Goal: Task Accomplishment & Management: Use online tool/utility

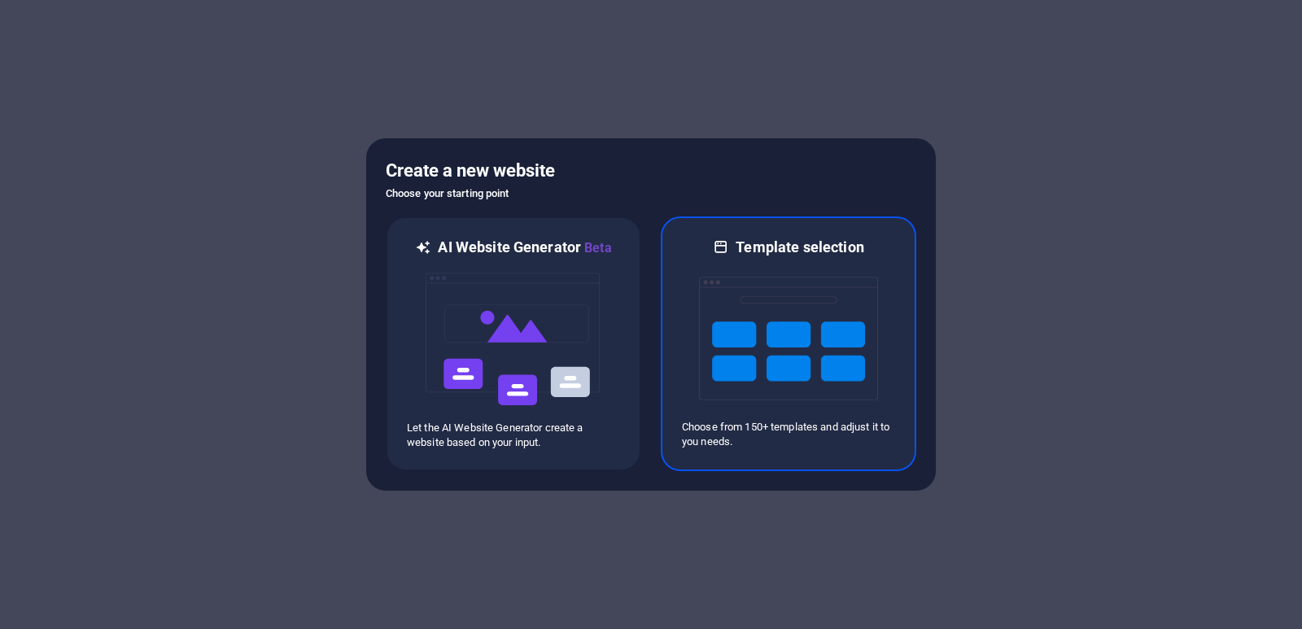
click at [766, 395] on img at bounding box center [788, 338] width 179 height 163
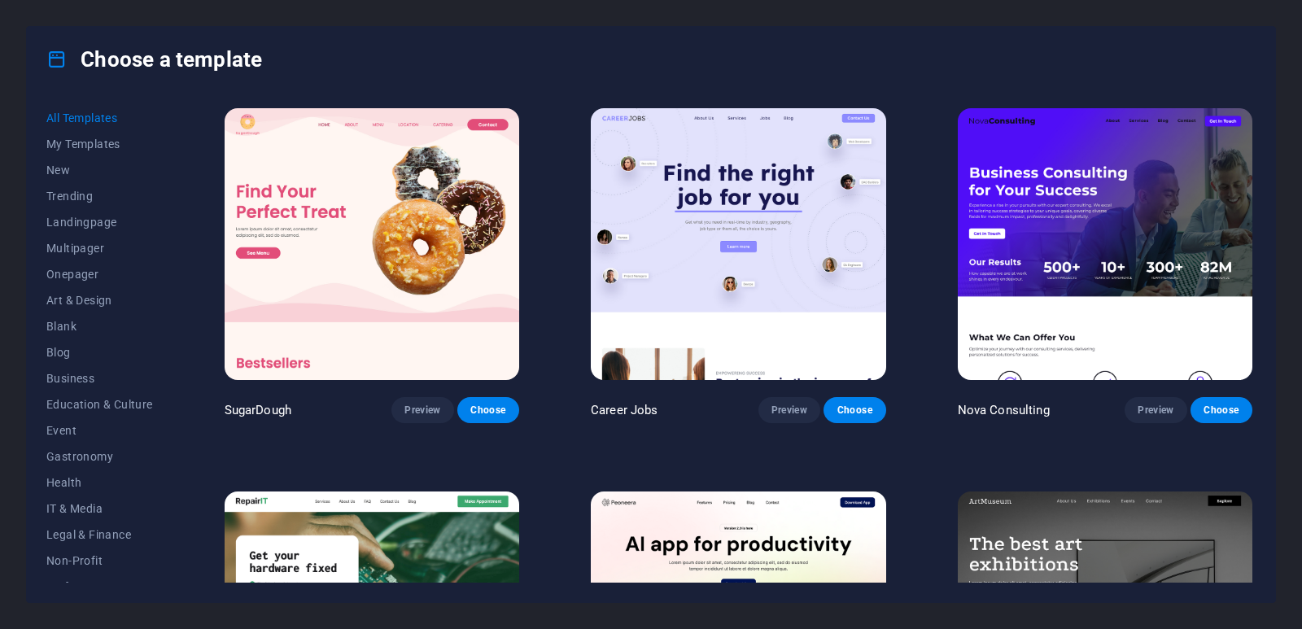
scroll to position [873, 0]
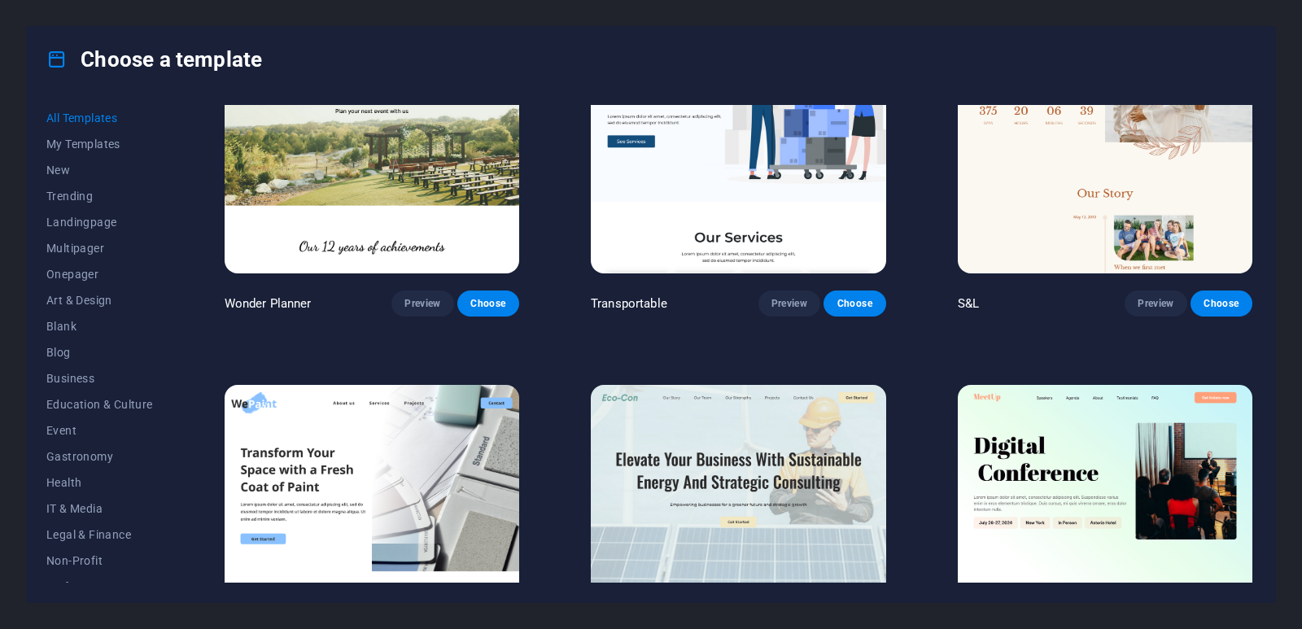
click at [1259, 153] on div "All Templates My Templates New Trending Landingpage Multipager Onepager Art & D…" at bounding box center [651, 347] width 1248 height 510
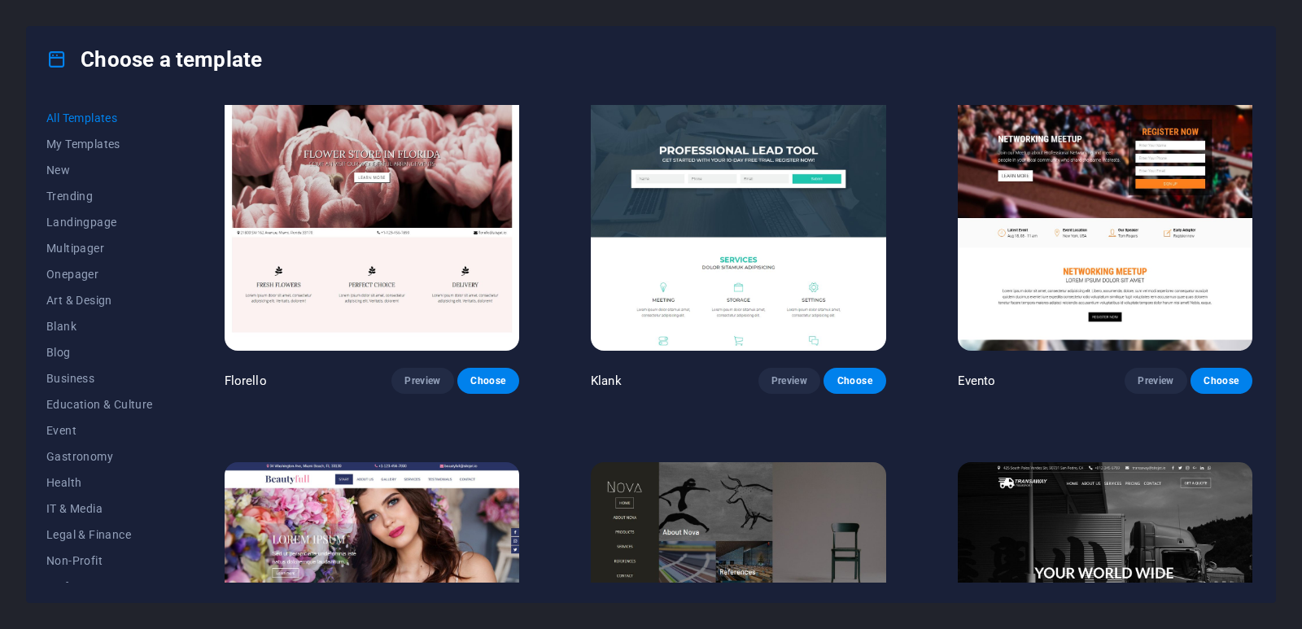
scroll to position [14735, 0]
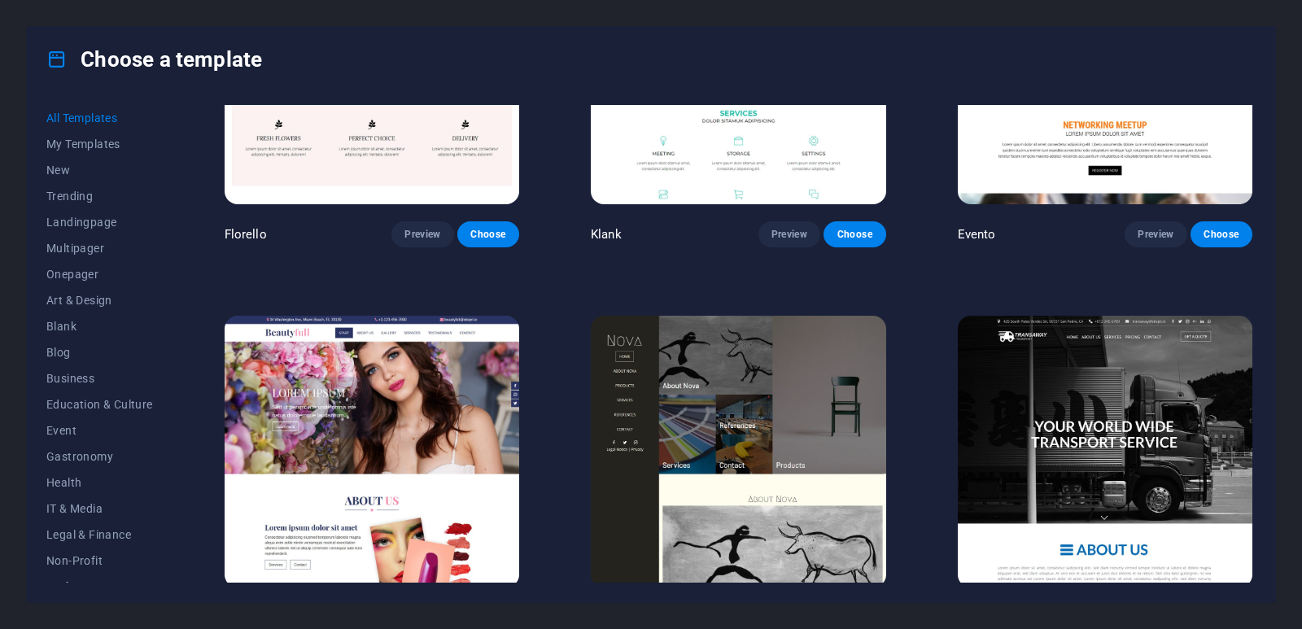
click at [1267, 465] on div "All Templates My Templates New Trending Landingpage Multipager Onepager Art & D…" at bounding box center [651, 347] width 1248 height 510
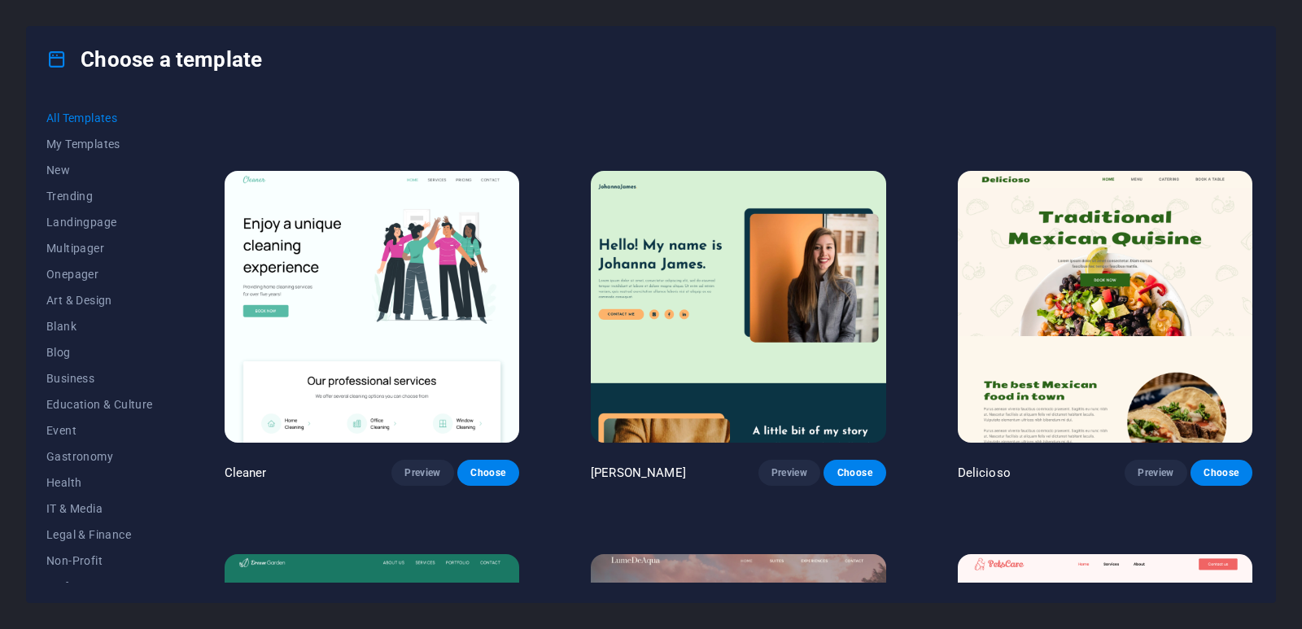
scroll to position [0, 0]
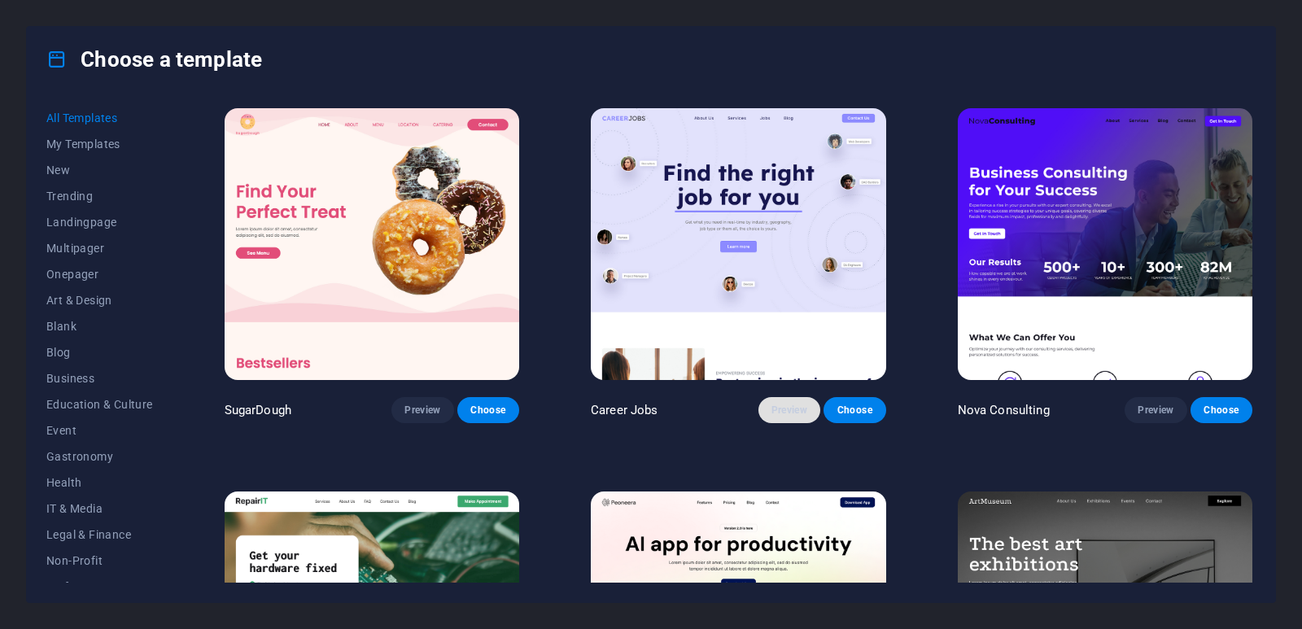
click at [782, 406] on span "Preview" at bounding box center [789, 410] width 36 height 13
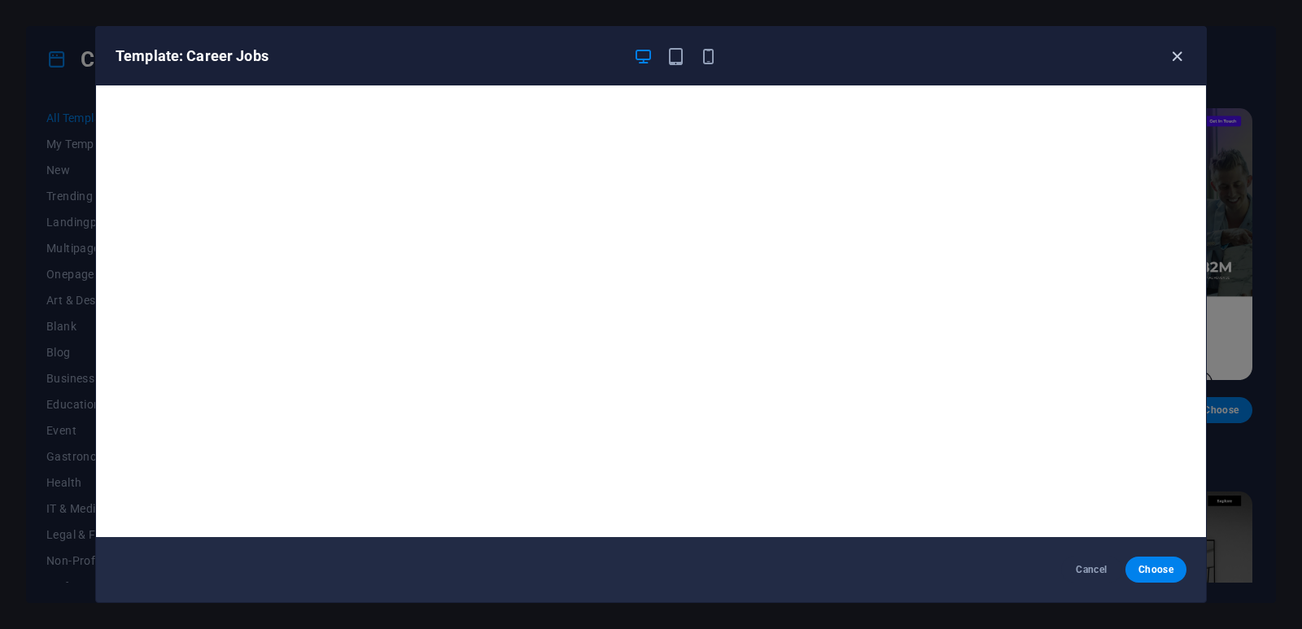
click at [1174, 62] on icon "button" at bounding box center [1176, 56] width 19 height 19
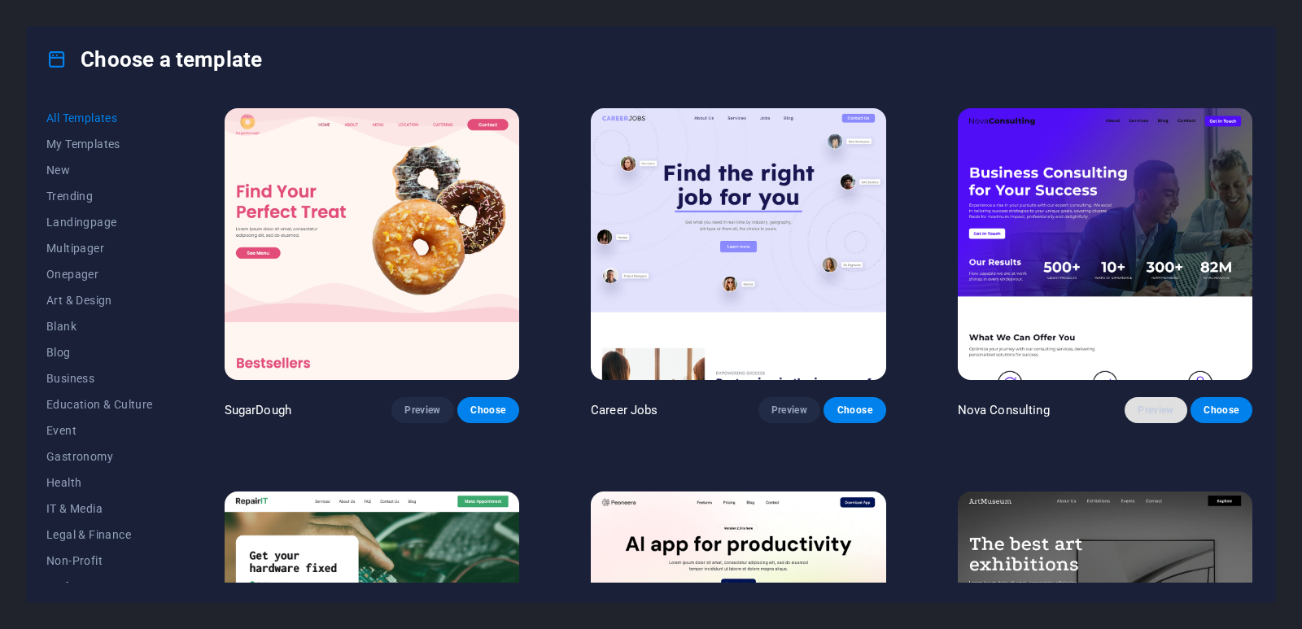
click at [1150, 405] on span "Preview" at bounding box center [1155, 410] width 36 height 13
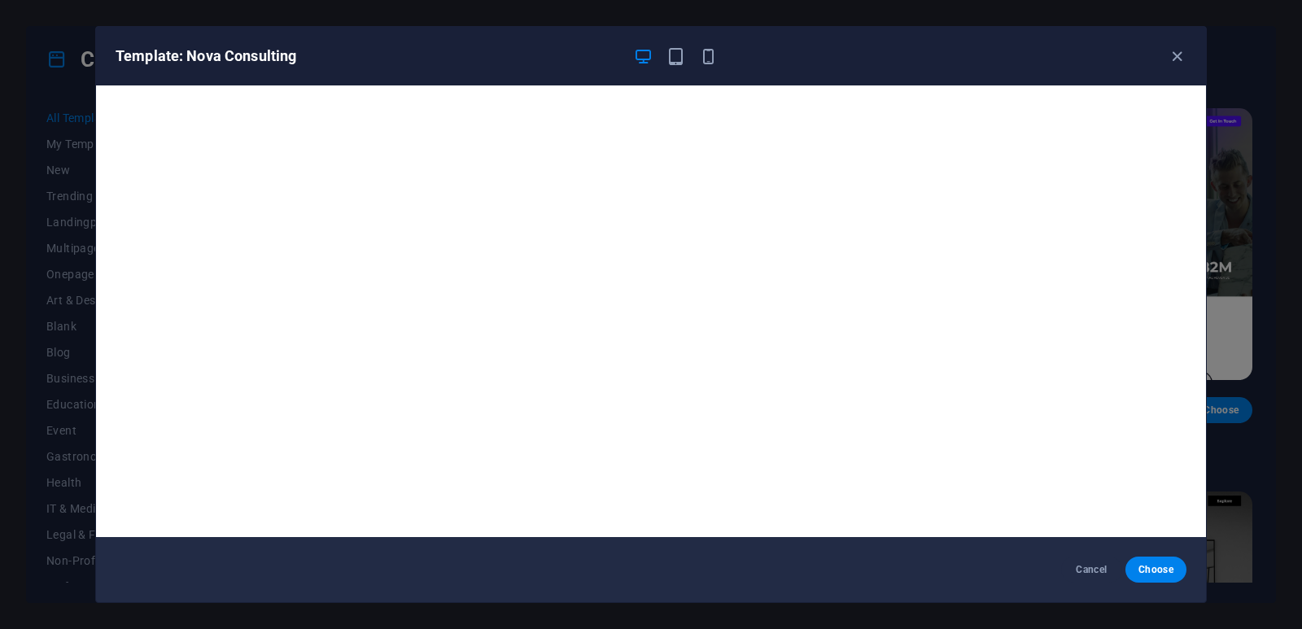
drag, startPoint x: 1150, startPoint y: 404, endPoint x: 1210, endPoint y: 137, distance: 272.8
click at [1210, 137] on div "Template: Nova Consulting Cancel Choose" at bounding box center [651, 314] width 1302 height 629
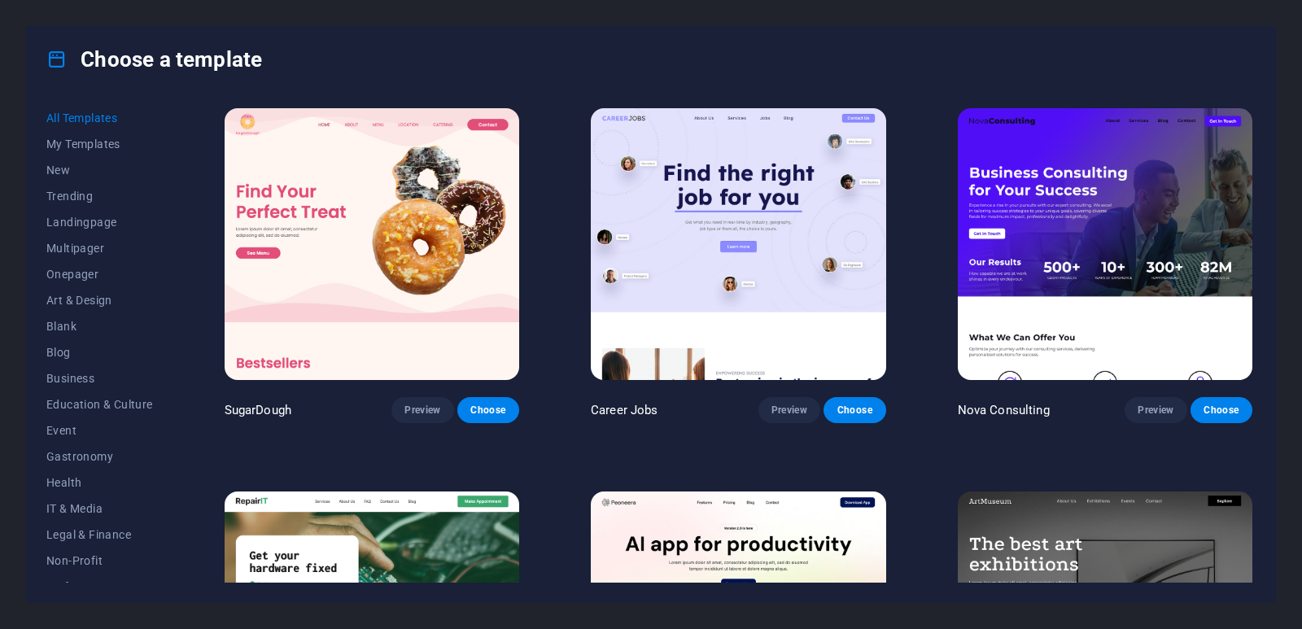
click at [848, 55] on div "Choose a template" at bounding box center [651, 59] width 1248 height 65
click at [62, 379] on span "Business" at bounding box center [99, 378] width 107 height 13
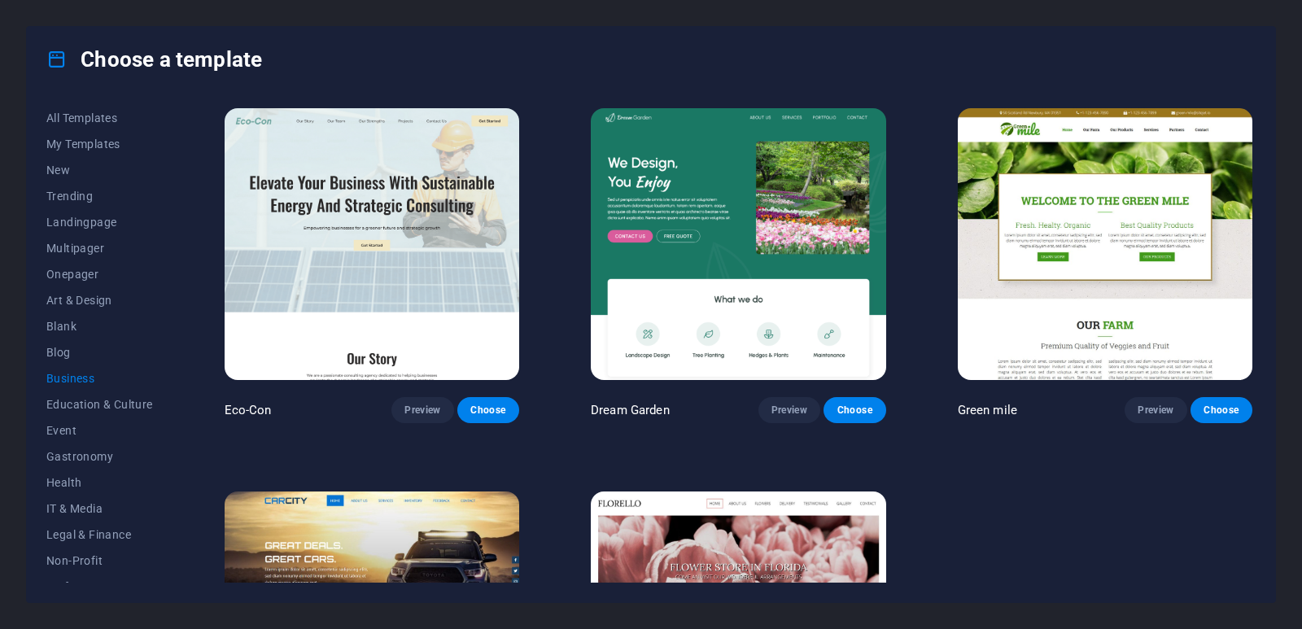
scroll to position [173, 0]
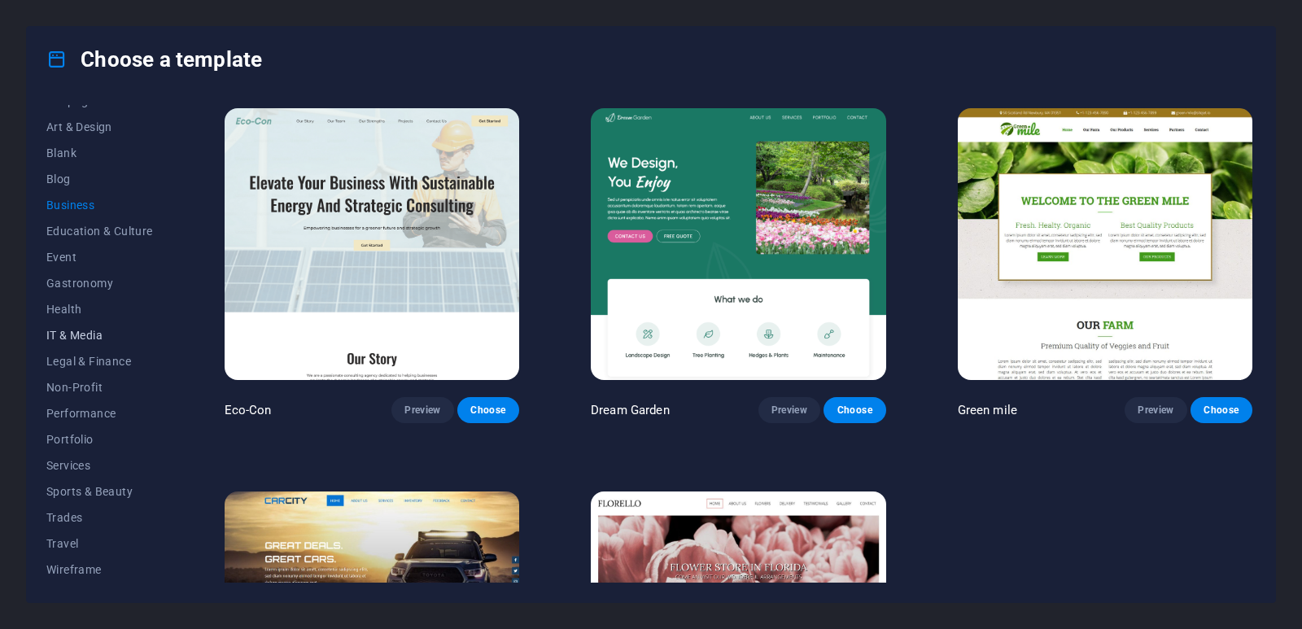
click at [96, 339] on span "IT & Media" at bounding box center [99, 335] width 107 height 13
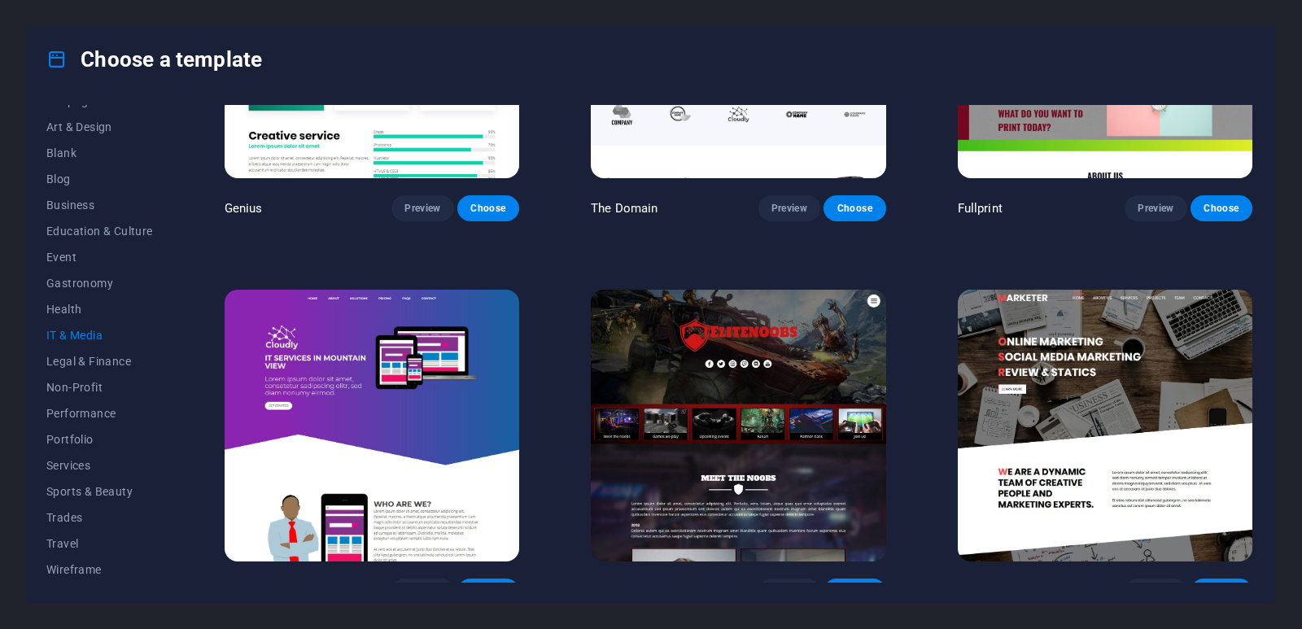
scroll to position [983, 0]
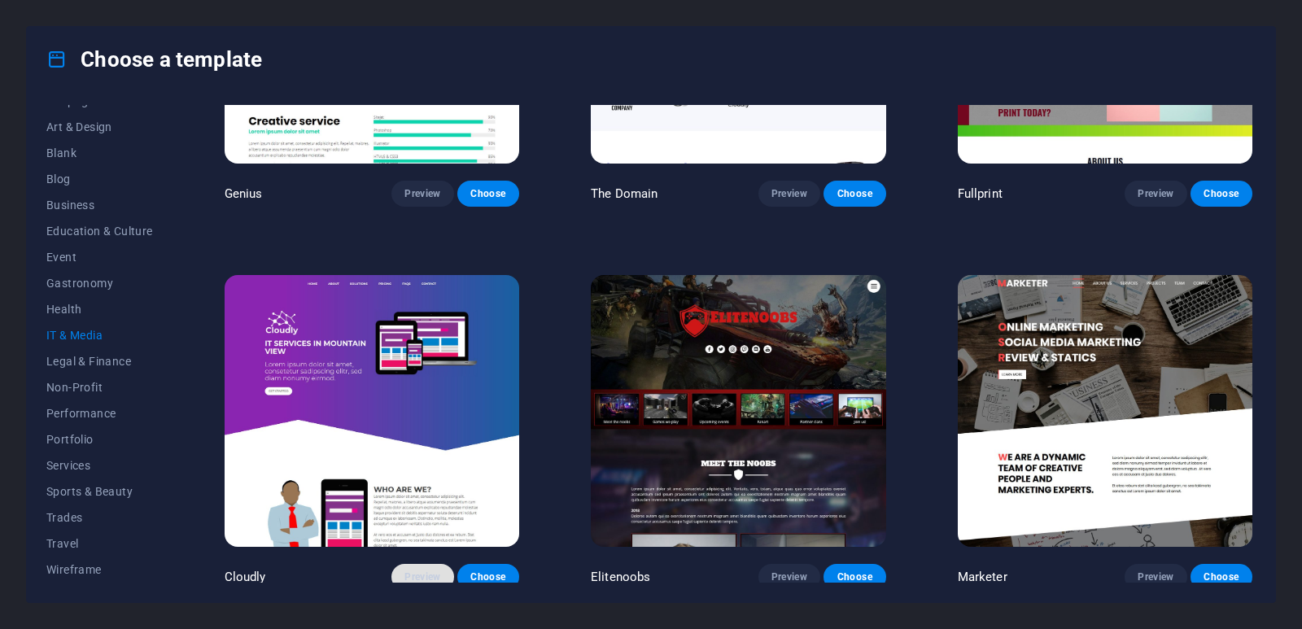
click at [416, 571] on span "Preview" at bounding box center [422, 576] width 36 height 13
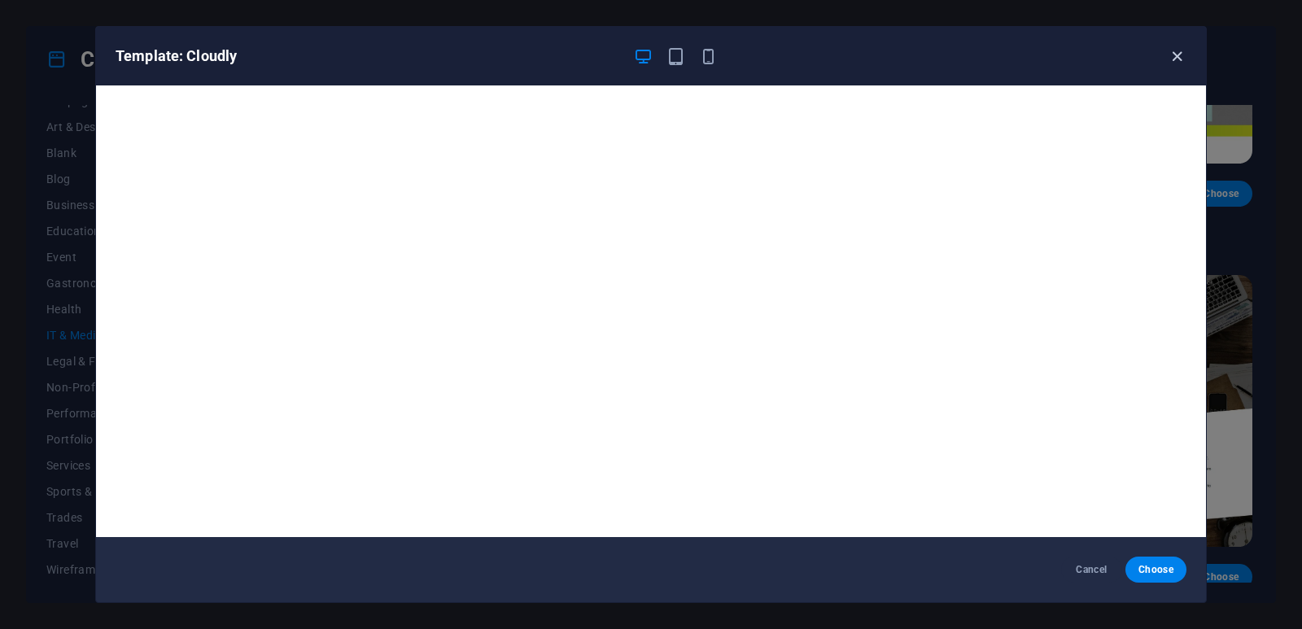
click at [1173, 58] on icon "button" at bounding box center [1176, 56] width 19 height 19
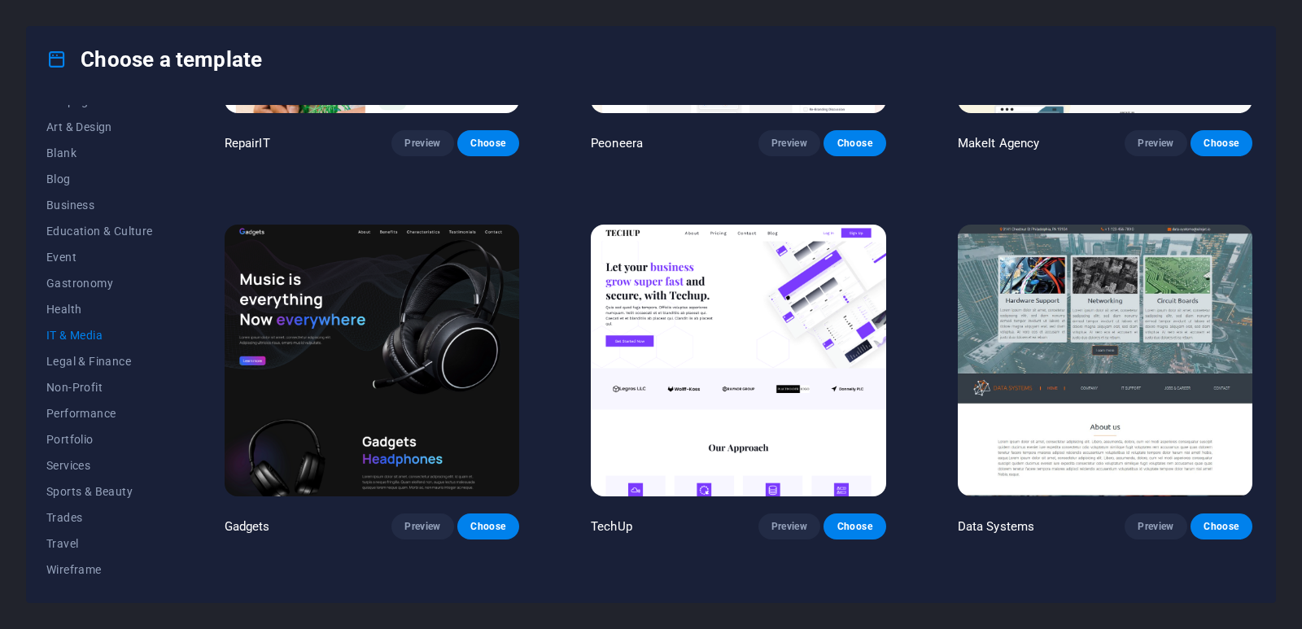
scroll to position [268, 0]
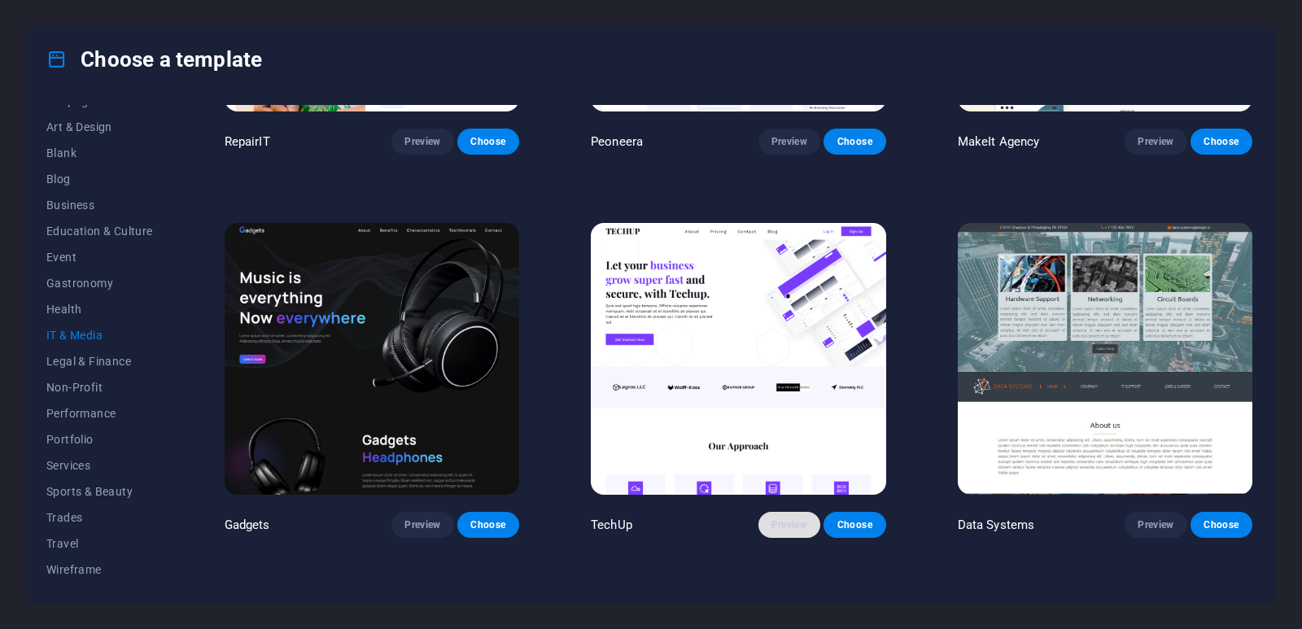
click at [783, 527] on span "Preview" at bounding box center [789, 524] width 36 height 13
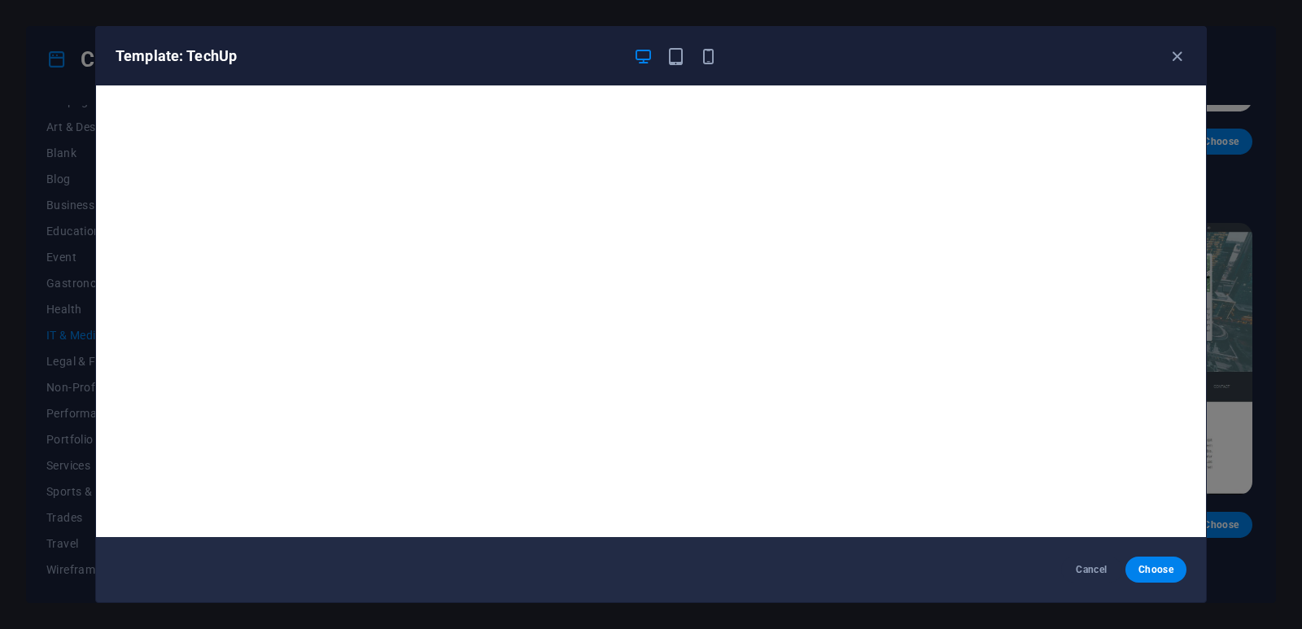
click at [1163, 55] on div "Template: TechUp" at bounding box center [641, 56] width 1051 height 20
click at [1179, 59] on icon "button" at bounding box center [1176, 56] width 19 height 19
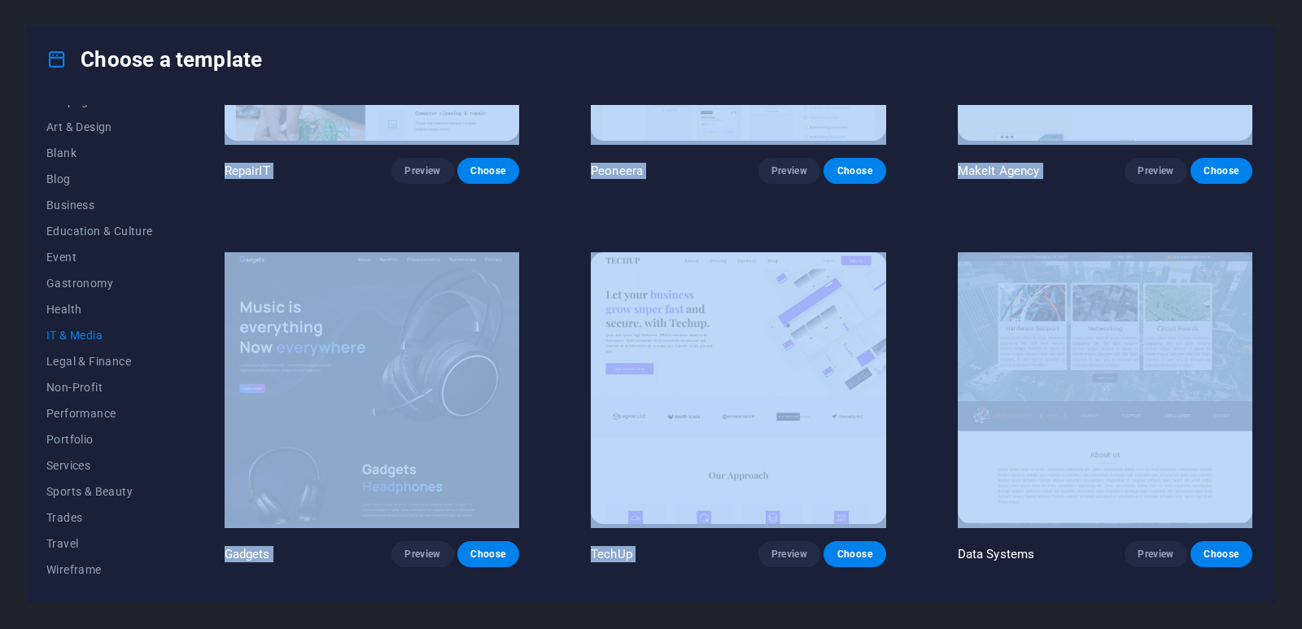
scroll to position [0, 0]
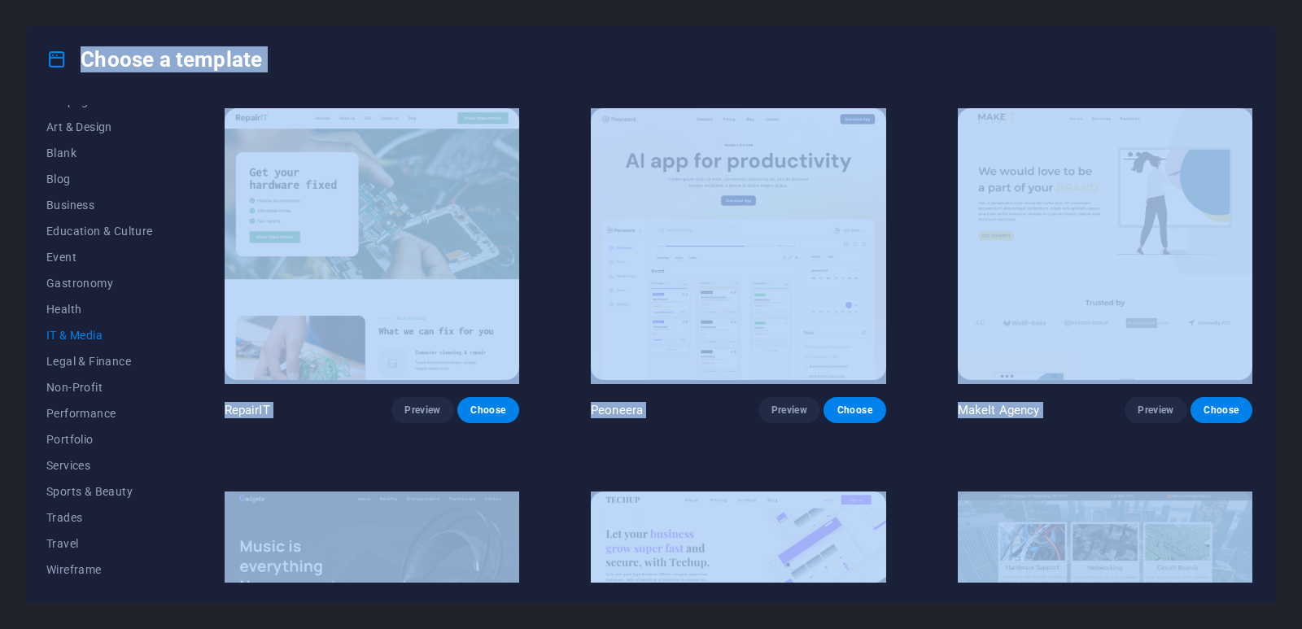
drag, startPoint x: 1255, startPoint y: 272, endPoint x: 1264, endPoint y: 29, distance: 242.6
click at [1264, 29] on div "Choose a template All Templates My Templates New Trending Landingpage Multipage…" at bounding box center [651, 314] width 1250 height 577
click at [1295, 81] on div "Choose a template All Templates My Templates New Trending Landingpage Multipage…" at bounding box center [651, 314] width 1302 height 629
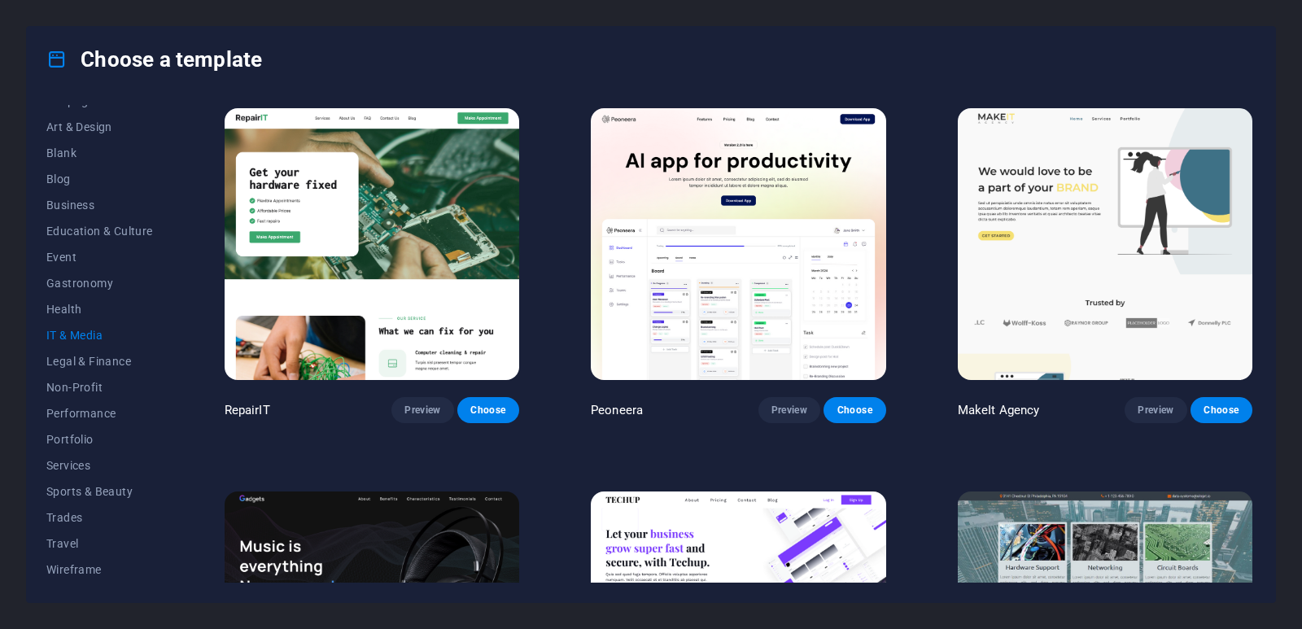
click at [1294, 412] on div "Choose a template All Templates My Templates New Trending Landingpage Multipage…" at bounding box center [651, 314] width 1302 height 629
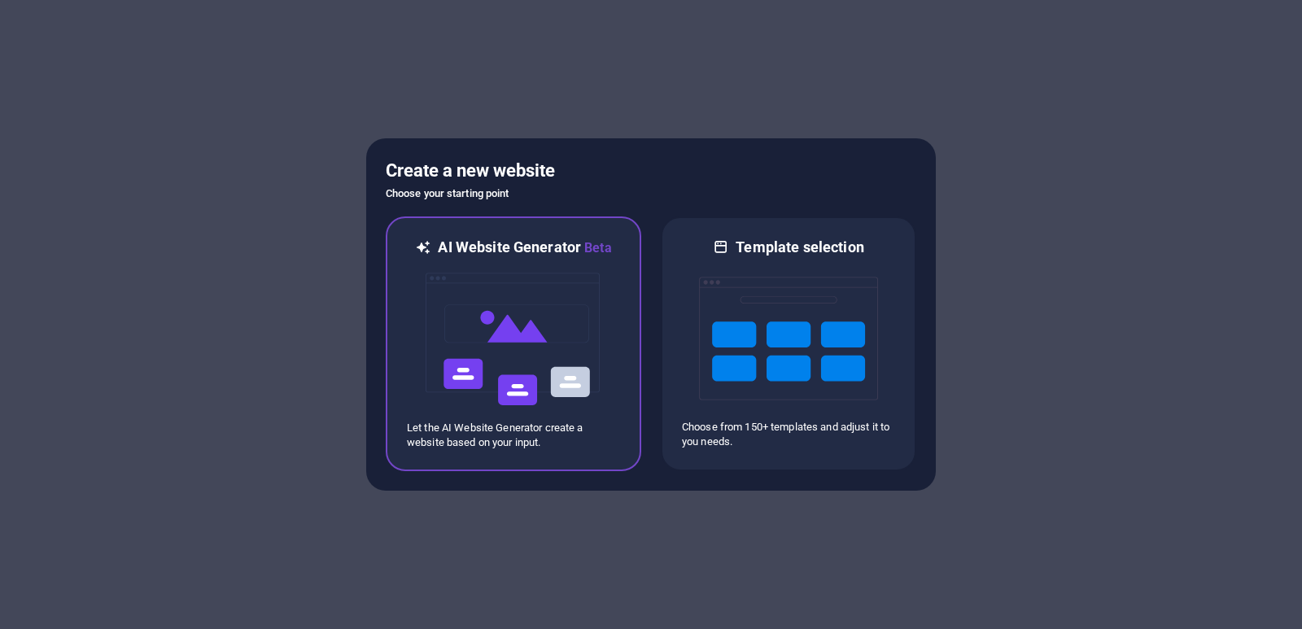
click at [547, 379] on img at bounding box center [513, 339] width 179 height 163
